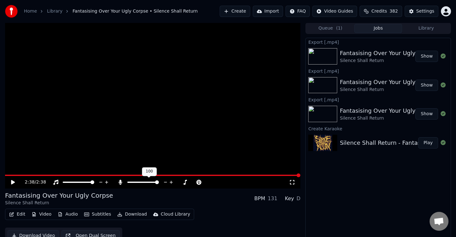
click at [159, 181] on span at bounding box center [157, 183] width 4 height 4
click at [195, 182] on icon at bounding box center [193, 182] width 6 height 6
click at [196, 175] on span at bounding box center [152, 175] width 295 height 1
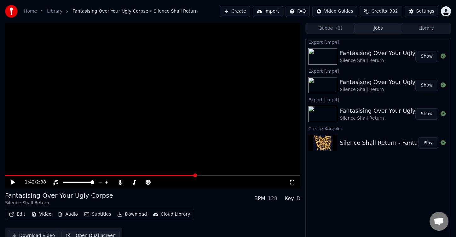
click at [13, 183] on icon at bounding box center [13, 182] width 4 height 4
click at [13, 183] on icon at bounding box center [17, 182] width 15 height 5
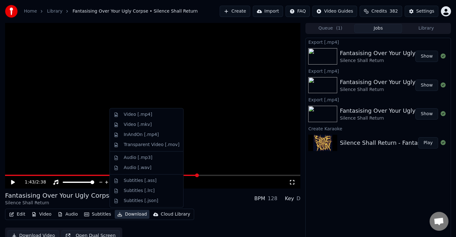
click at [125, 216] on button "Download" at bounding box center [132, 214] width 35 height 9
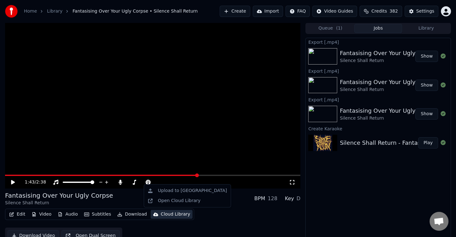
click at [249, 200] on div "Fantasising Over Your Ugly Corpse Silence Shall Return BPM 128 Key D" at bounding box center [152, 198] width 295 height 15
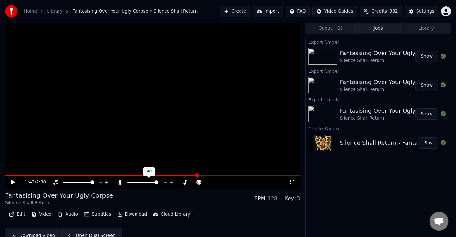
click at [158, 184] on span at bounding box center [156, 183] width 4 height 4
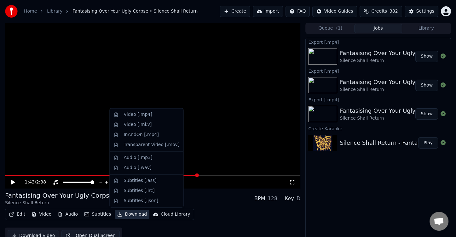
click at [133, 214] on button "Download" at bounding box center [132, 214] width 35 height 9
click at [146, 116] on div "Video [.mp4]" at bounding box center [138, 115] width 28 height 6
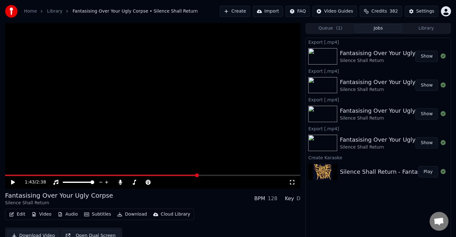
click at [425, 55] on button "Show" at bounding box center [426, 56] width 23 height 11
